Goal: Task Accomplishment & Management: Manage account settings

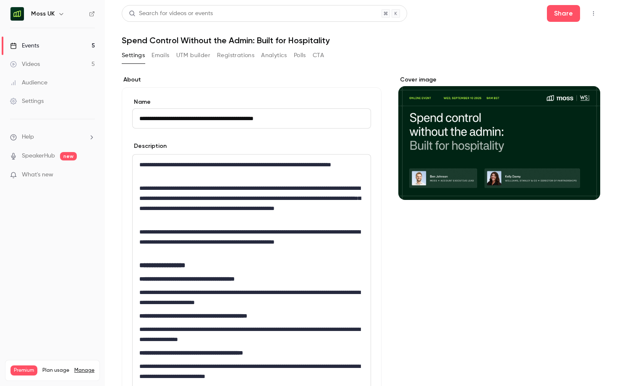
scroll to position [31, 0]
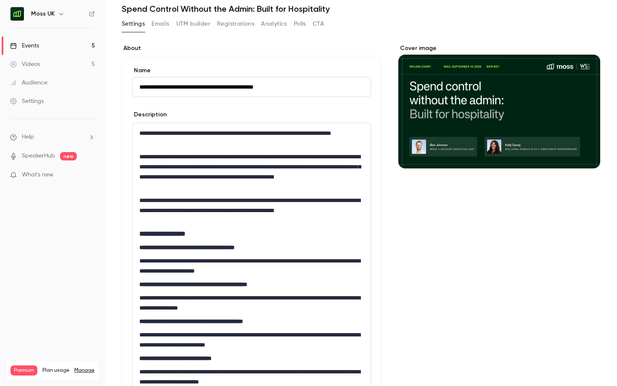
click at [50, 6] on nav "[PERSON_NAME] UK Events 5 Videos 5 Audience Settings Help SpeakerHub new What's…" at bounding box center [52, 193] width 105 height 386
click at [41, 38] on link "Events 5" at bounding box center [52, 46] width 105 height 18
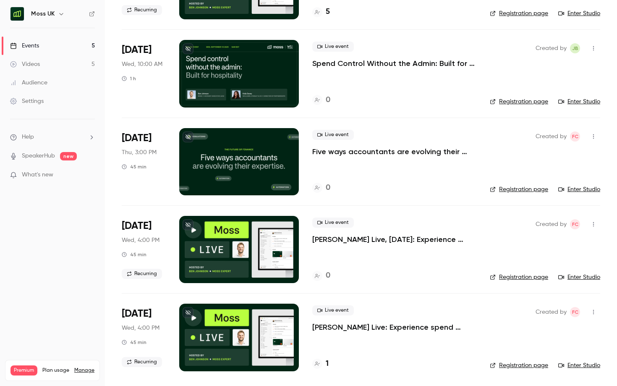
scroll to position [120, 0]
click at [388, 243] on p "[PERSON_NAME] Live, [DATE]: Experience spend management automation with [PERSON…" at bounding box center [394, 239] width 164 height 10
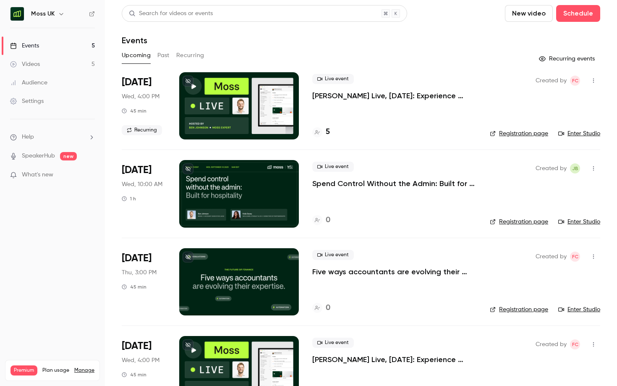
scroll to position [22, 0]
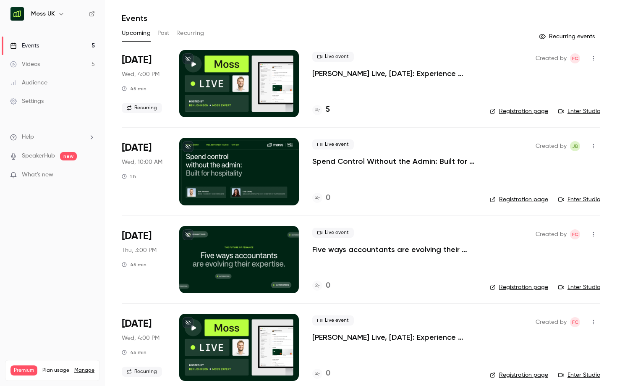
click at [347, 162] on p "Spend Control Without the Admin: Built for Hospitality" at bounding box center [394, 161] width 164 height 10
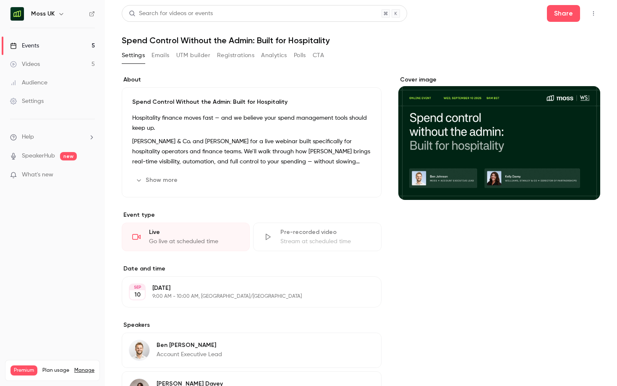
click at [264, 160] on p "[PERSON_NAME] & Co. and [PERSON_NAME] for a live webinar built specifically for…" at bounding box center [251, 151] width 239 height 30
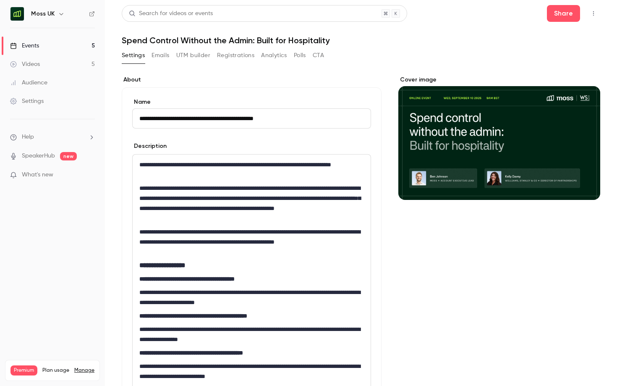
click at [591, 6] on div "Share" at bounding box center [573, 13] width 53 height 17
click at [591, 10] on icon "button" at bounding box center [593, 13] width 7 height 6
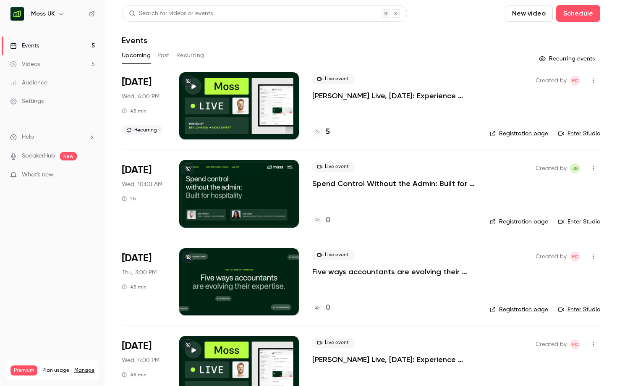
click at [540, 222] on link "Registration page" at bounding box center [519, 221] width 58 height 8
click at [361, 180] on p "Spend Control Without the Admin: Built for Hospitality" at bounding box center [394, 183] width 164 height 10
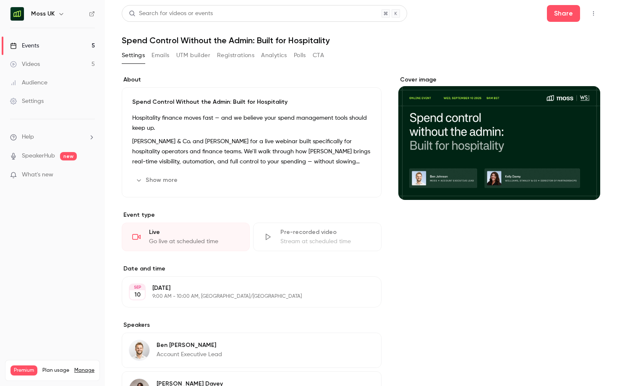
click at [189, 52] on button "UTM builder" at bounding box center [193, 55] width 34 height 13
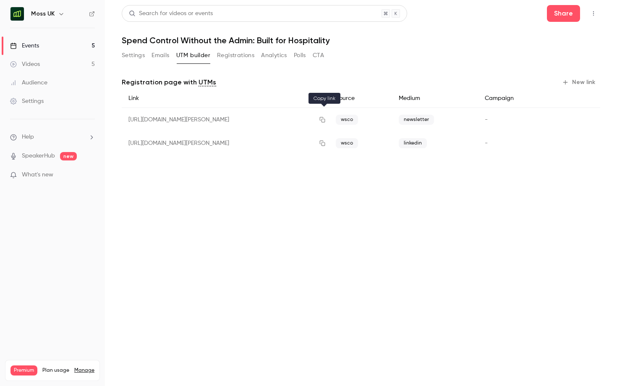
click at [326, 117] on icon "button" at bounding box center [322, 120] width 7 height 6
click at [319, 146] on button "button" at bounding box center [322, 142] width 13 height 13
click at [135, 55] on button "Settings" at bounding box center [133, 55] width 23 height 13
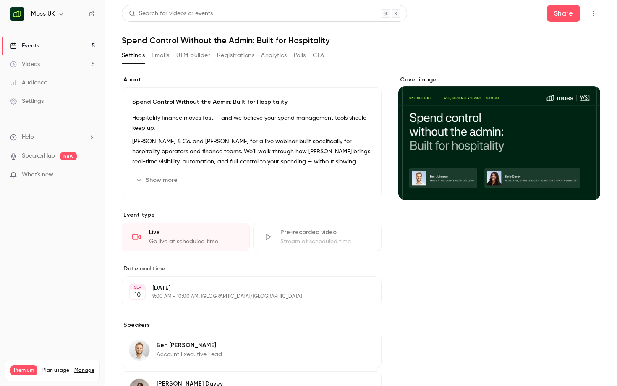
click at [157, 55] on button "Emails" at bounding box center [161, 55] width 18 height 13
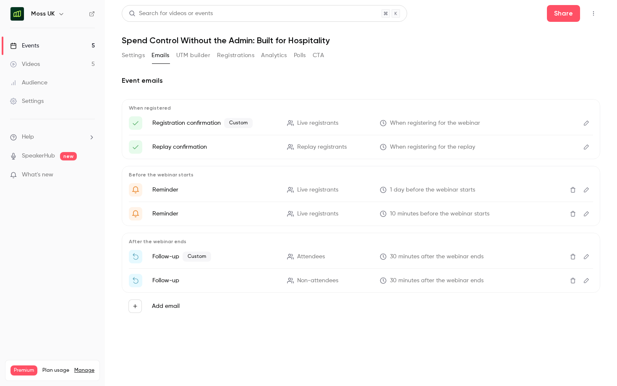
click at [131, 53] on button "Settings" at bounding box center [133, 55] width 23 height 13
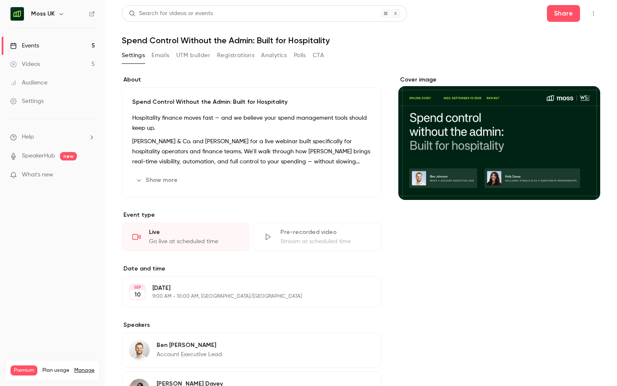
click at [363, 183] on button "Edit" at bounding box center [355, 179] width 31 height 13
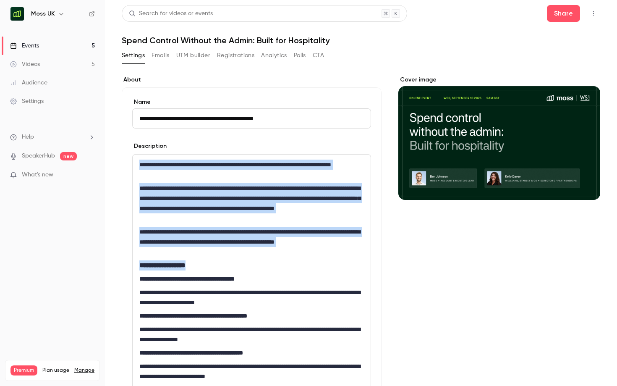
drag, startPoint x: 140, startPoint y: 162, endPoint x: 284, endPoint y: 281, distance: 186.4
click at [282, 279] on div "**********" at bounding box center [252, 337] width 238 height 367
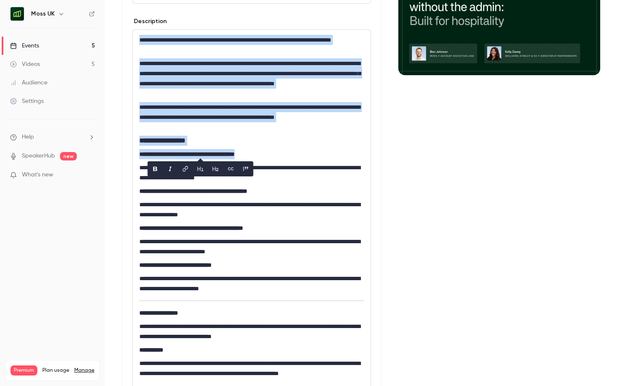
scroll to position [154, 0]
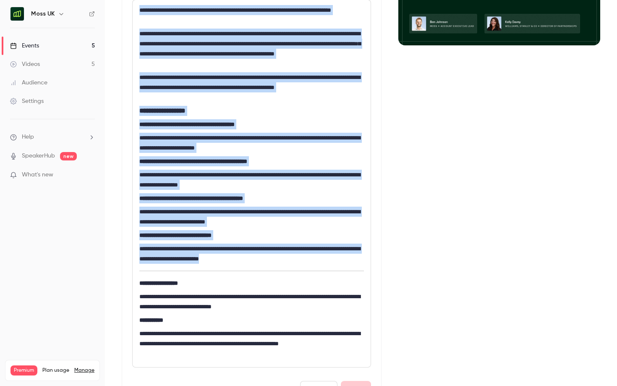
click at [333, 263] on p "**********" at bounding box center [251, 253] width 225 height 20
copy div "**********"
